Goal: Task Accomplishment & Management: Use online tool/utility

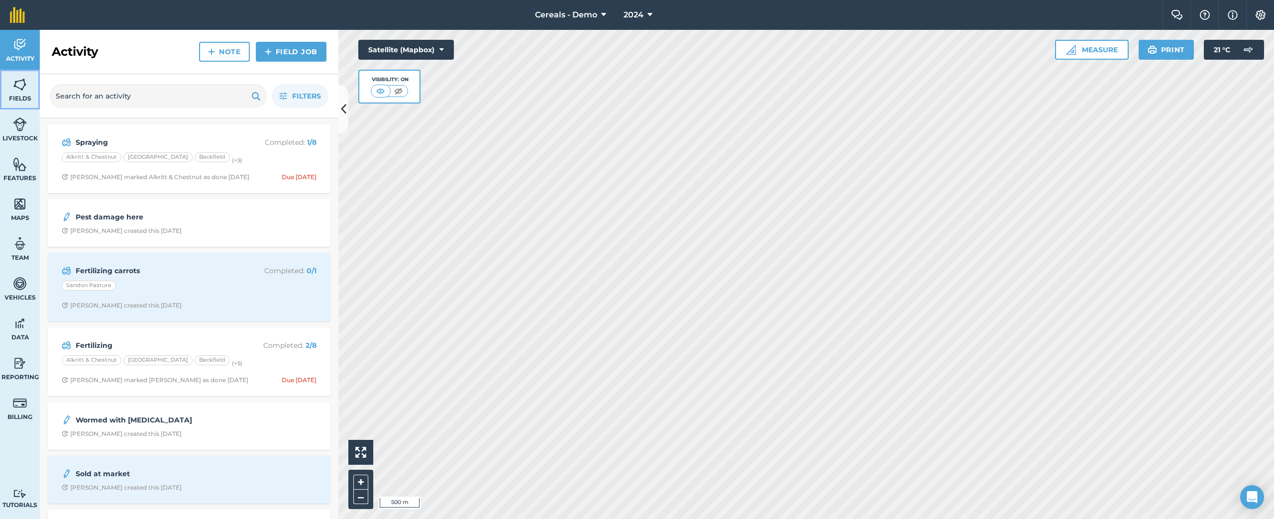
click at [24, 95] on span "Fields" at bounding box center [20, 99] width 40 height 8
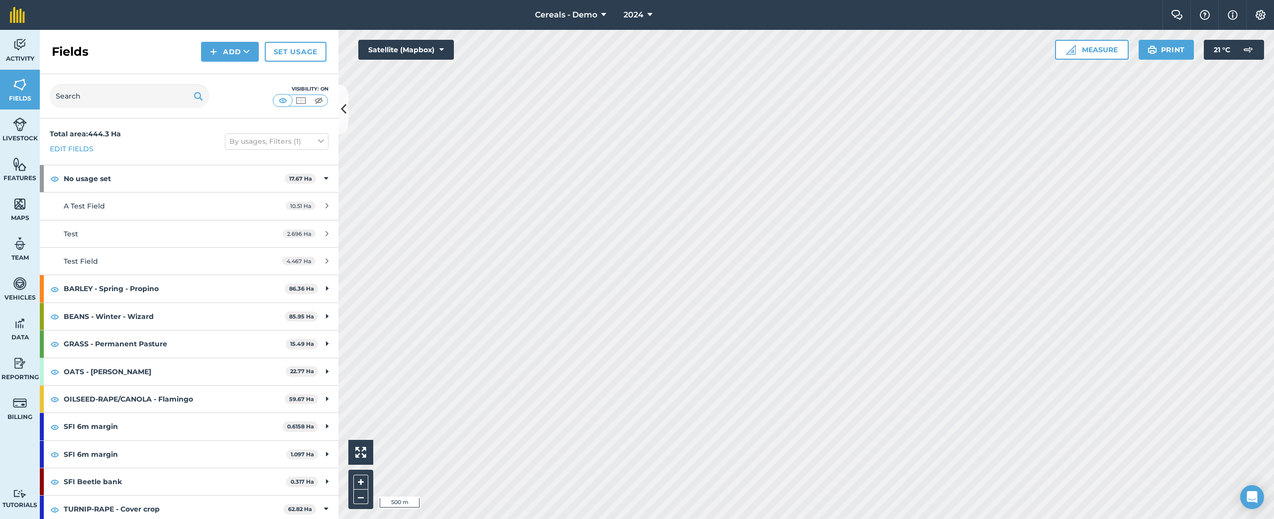
click at [195, 57] on div "Fields Add Set usage" at bounding box center [189, 52] width 299 height 44
click at [215, 53] on img at bounding box center [213, 52] width 7 height 12
click at [219, 99] on link "Import" at bounding box center [230, 97] width 55 height 22
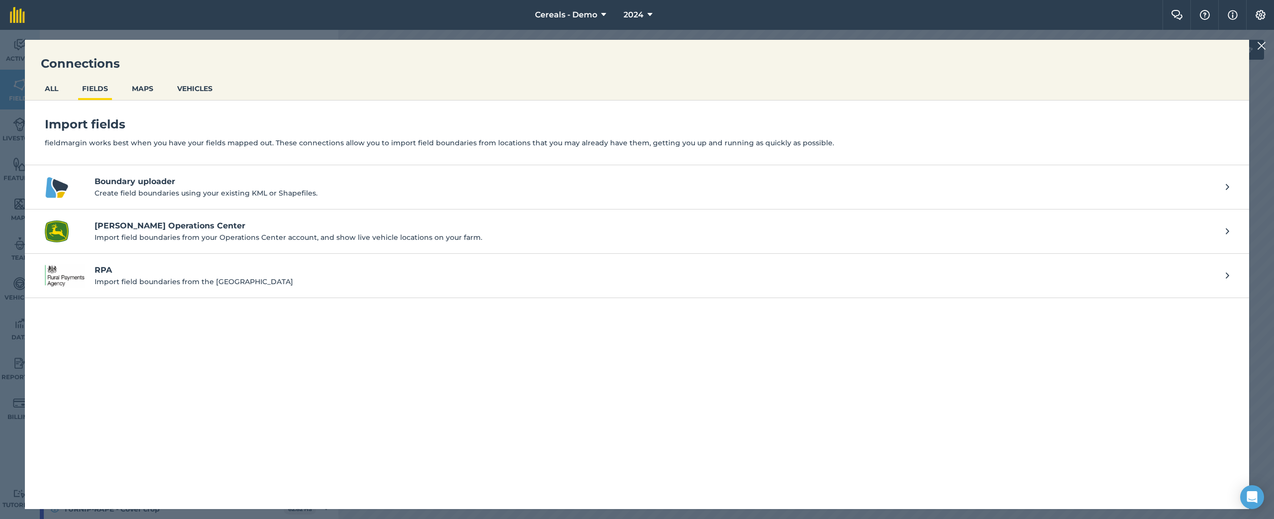
click at [203, 208] on link "Boundary uploader Create field boundaries using your existing KML or Shapefiles." at bounding box center [637, 187] width 1224 height 44
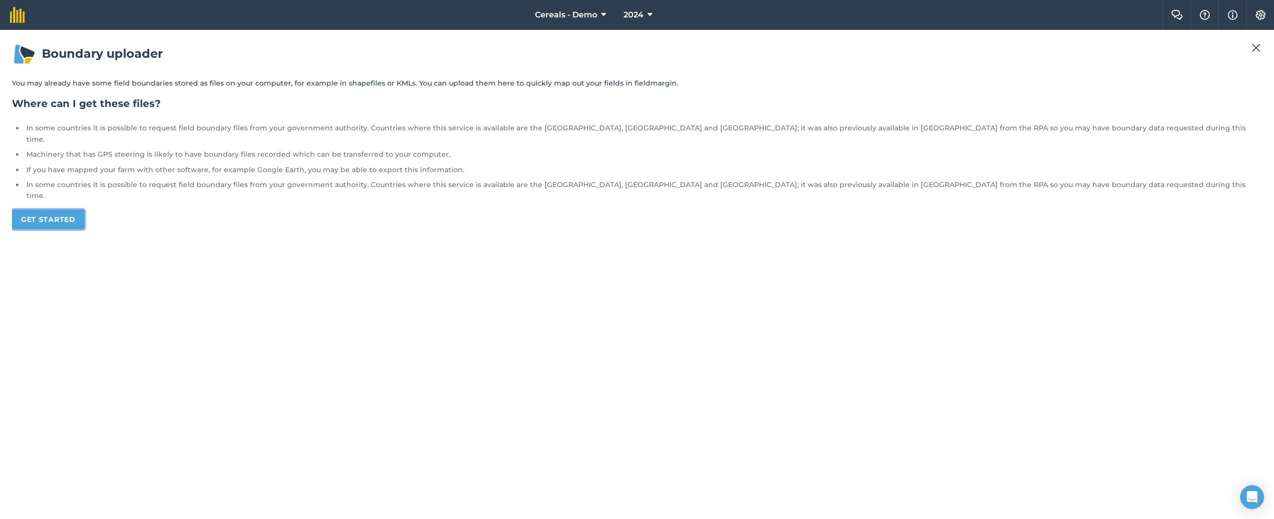
click at [12, 209] on link "Get started" at bounding box center [48, 219] width 73 height 20
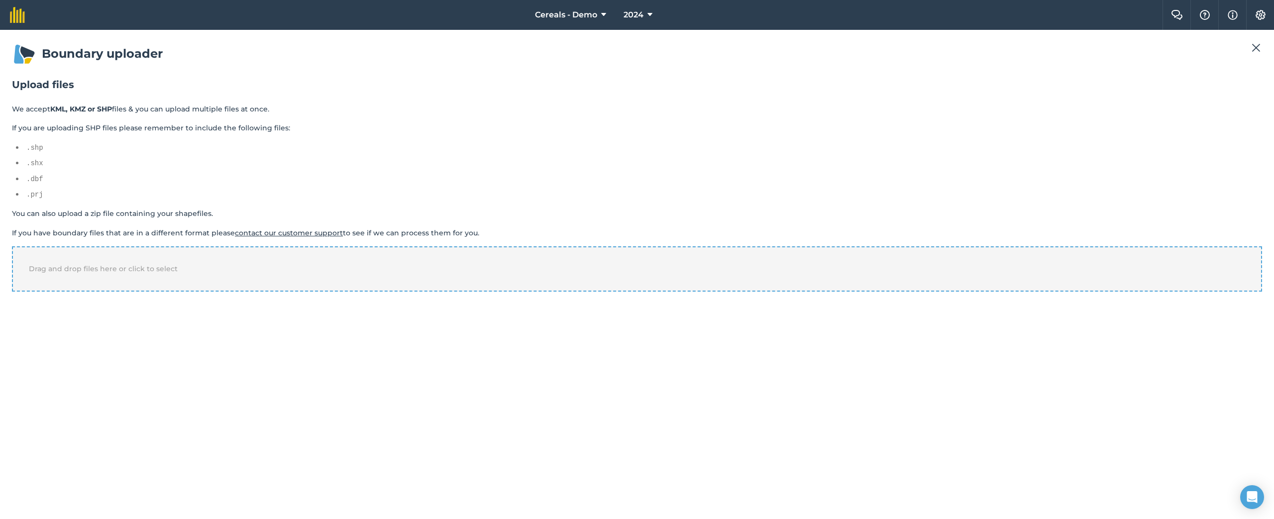
click at [118, 260] on div "Drag and drop files here or click to select" at bounding box center [637, 268] width 1250 height 45
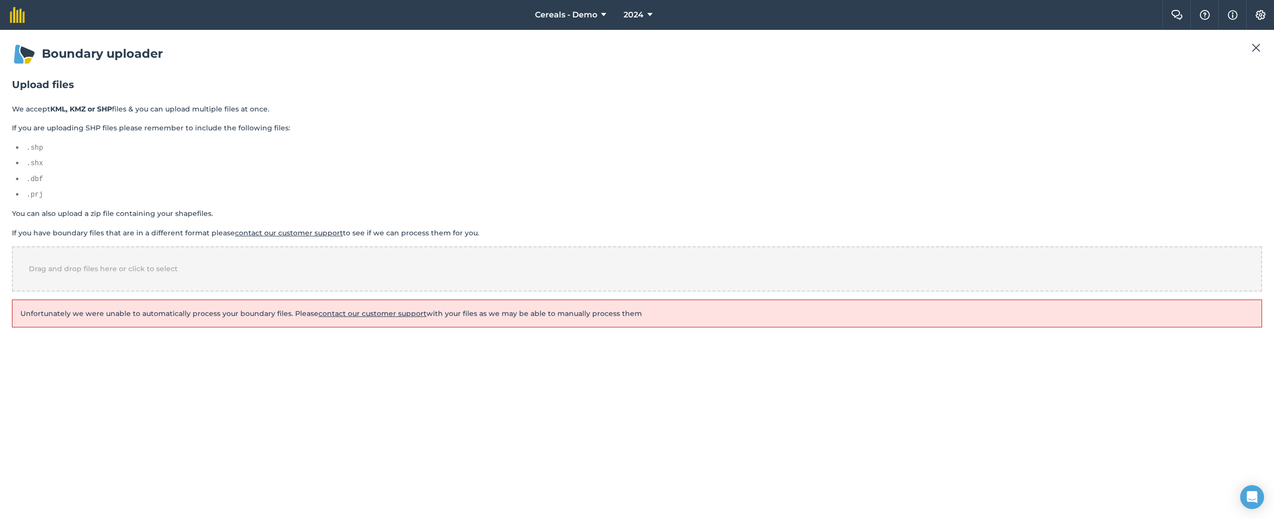
drag, startPoint x: 22, startPoint y: 311, endPoint x: 639, endPoint y: 314, distance: 617.5
click at [639, 314] on p "Unfortunately we were unable to automatically process your boundary files. Plea…" at bounding box center [636, 313] width 1233 height 11
copy p "Unfortunately we were unable to automatically process your boundary files. Plea…"
click at [262, 273] on div "Drag and drop files here or click to select" at bounding box center [637, 268] width 1250 height 45
